Goal: Task Accomplishment & Management: Use online tool/utility

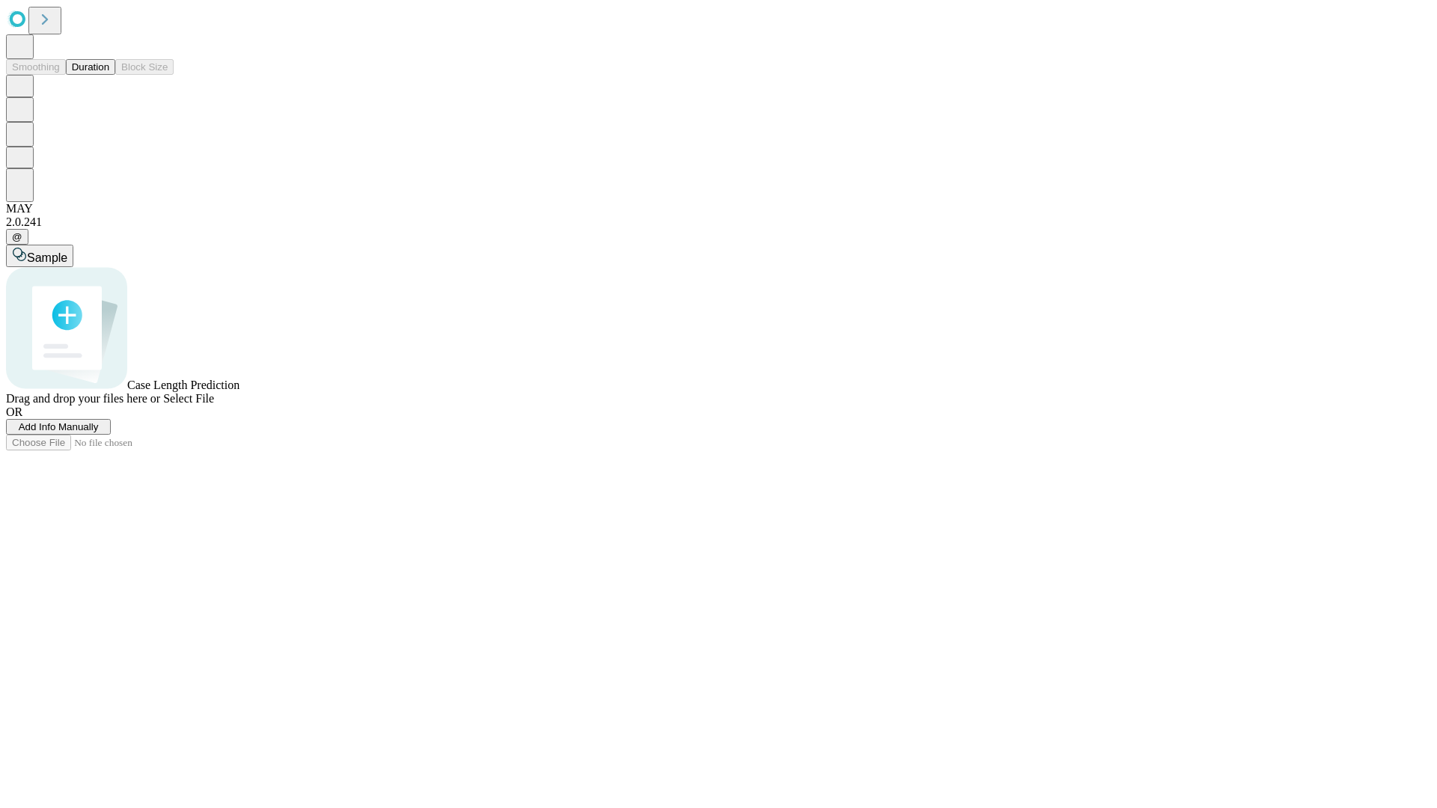
click at [109, 75] on button "Duration" at bounding box center [90, 67] width 49 height 16
click at [99, 432] on span "Add Info Manually" at bounding box center [59, 426] width 80 height 11
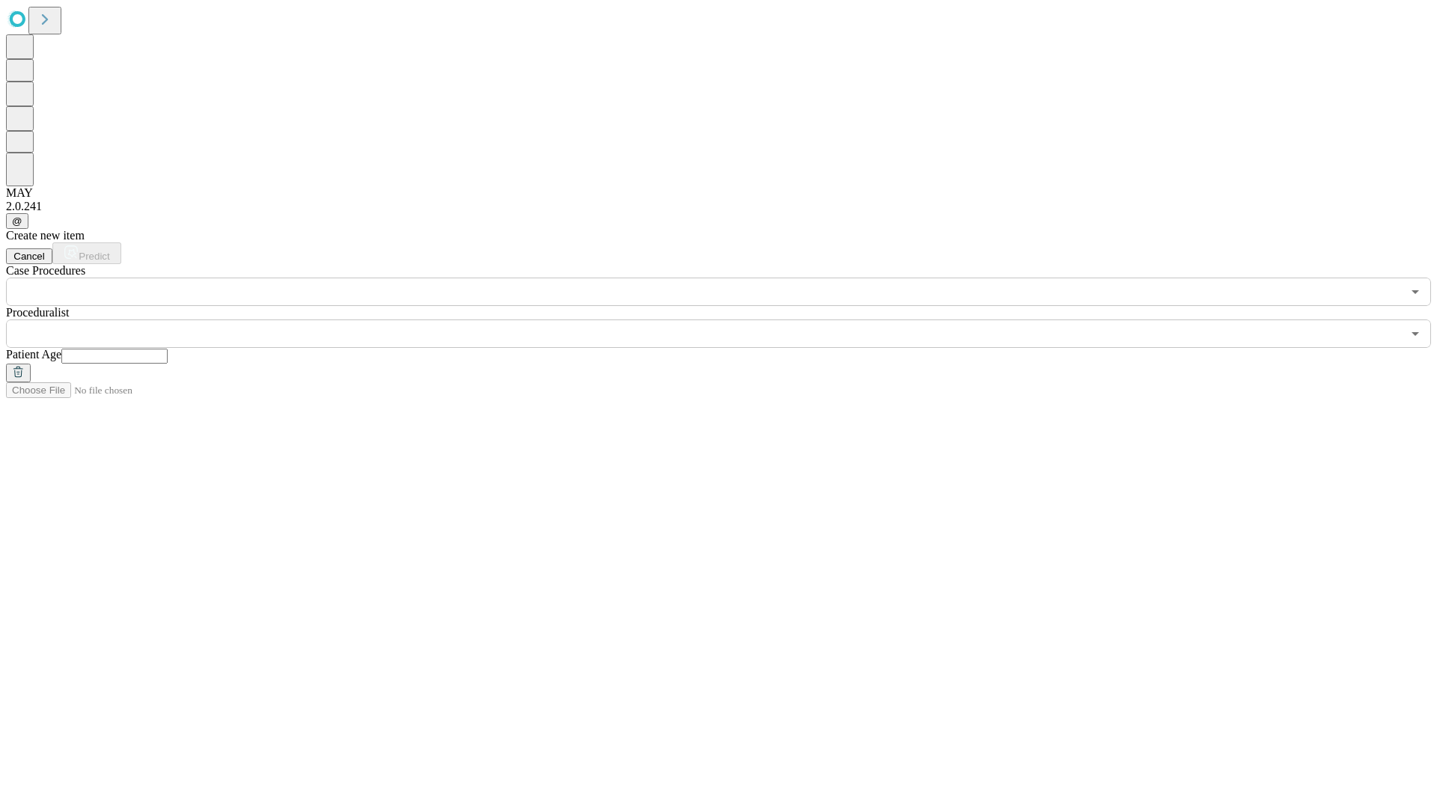
click at [168, 349] on input "text" at bounding box center [114, 356] width 106 height 15
type input "**"
click at [729, 319] on input "text" at bounding box center [703, 333] width 1395 height 28
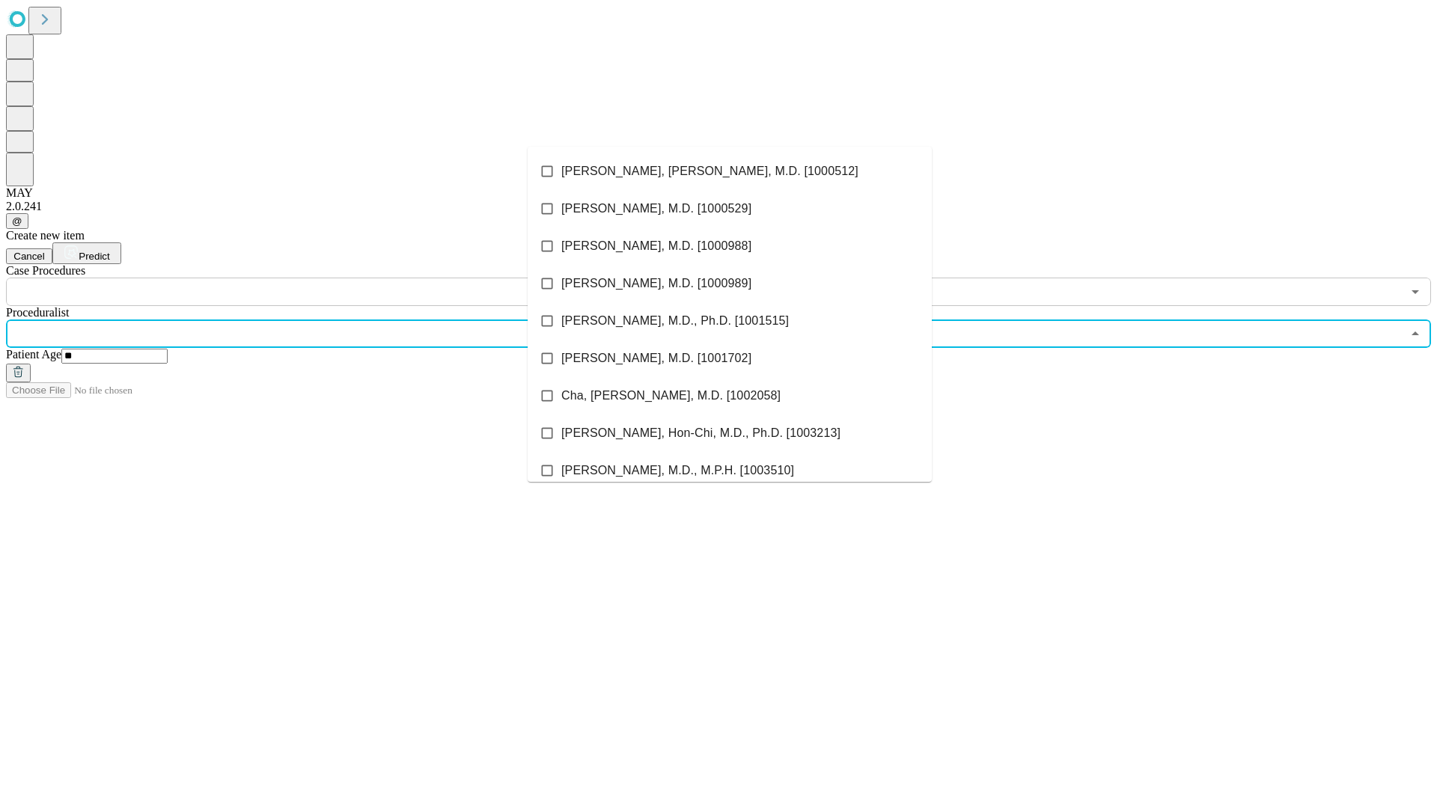
click at [729, 171] on li "[PERSON_NAME], [PERSON_NAME], M.D. [1000512]" at bounding box center [729, 171] width 404 height 37
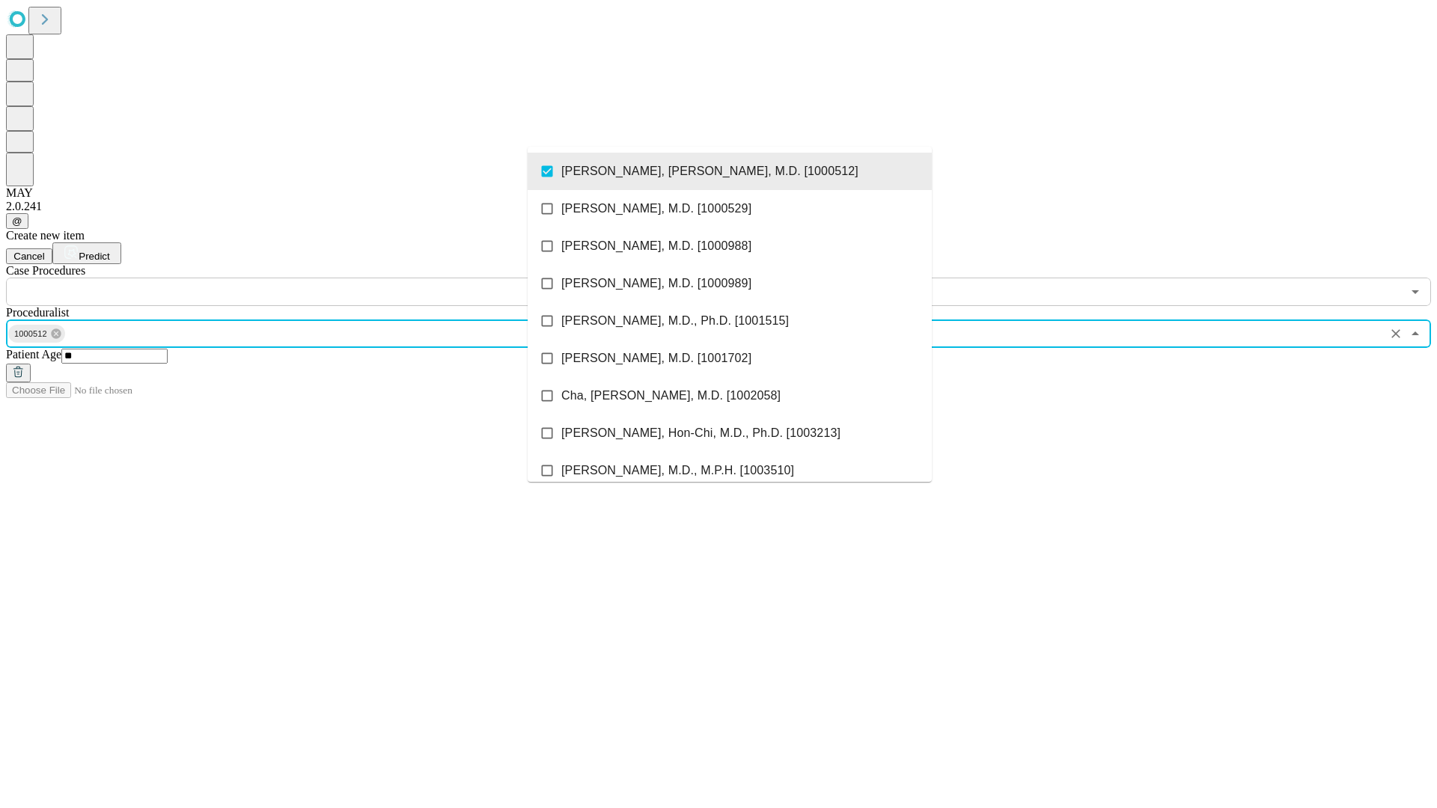
click at [314, 278] on input "text" at bounding box center [703, 292] width 1395 height 28
